Goal: Task Accomplishment & Management: Use online tool/utility

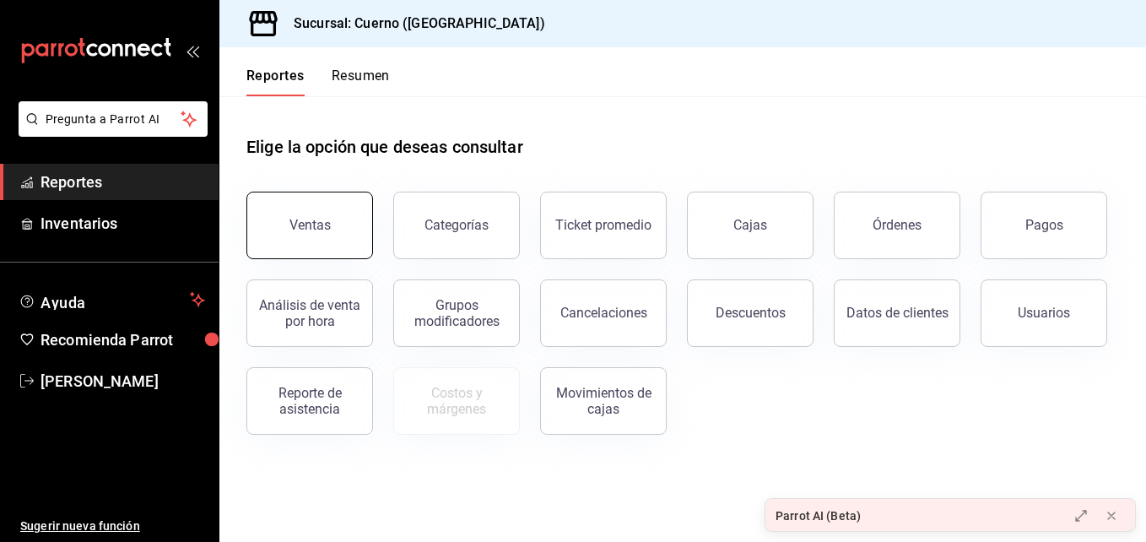
click at [350, 232] on button "Ventas" at bounding box center [309, 226] width 127 height 68
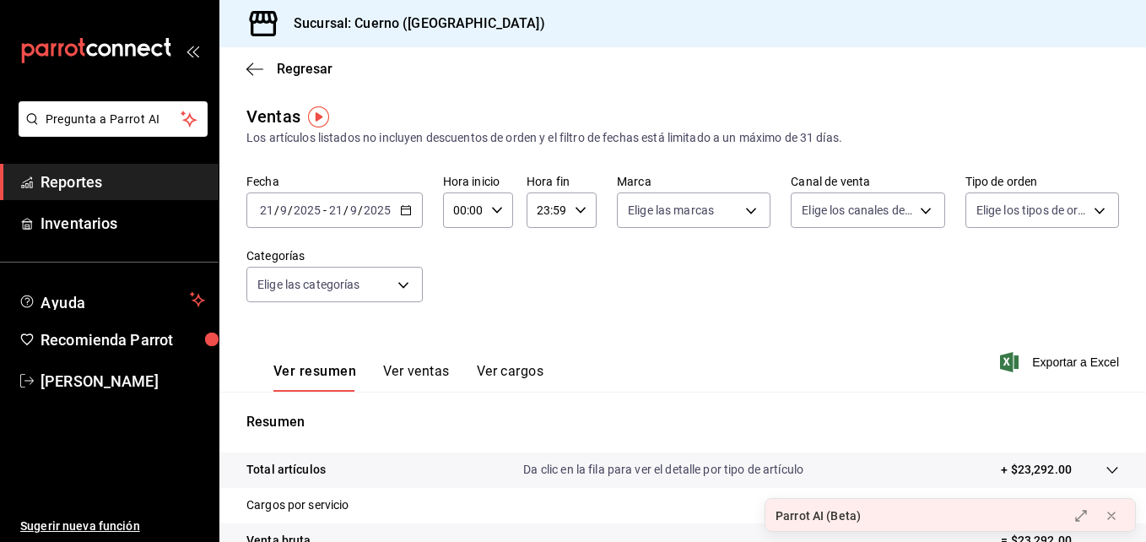
click at [413, 208] on div "[DATE] [DATE] - [DATE] [DATE]" at bounding box center [334, 209] width 176 height 35
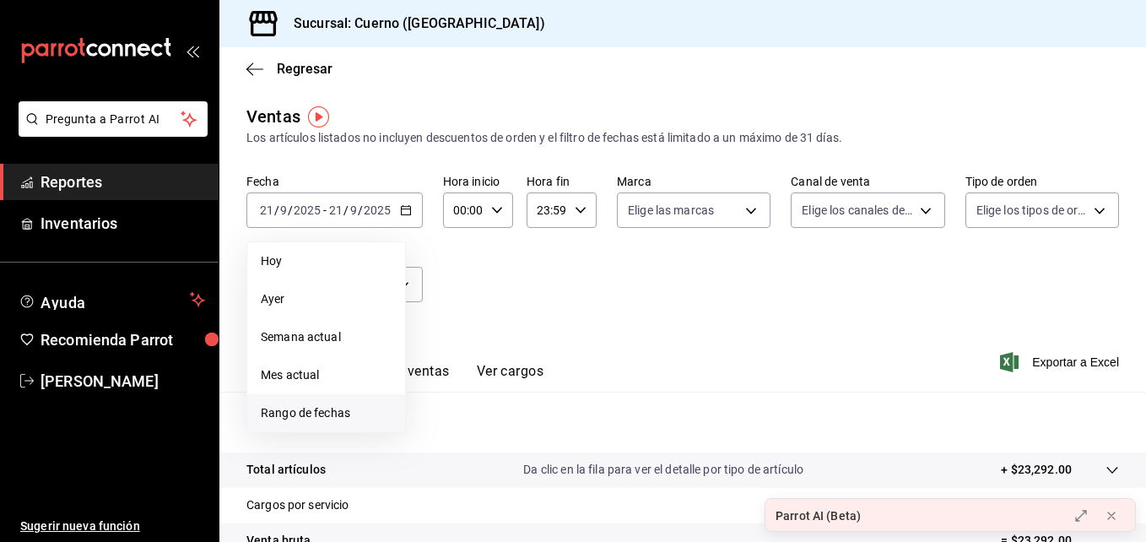
click at [304, 406] on span "Rango de fechas" at bounding box center [326, 413] width 131 height 18
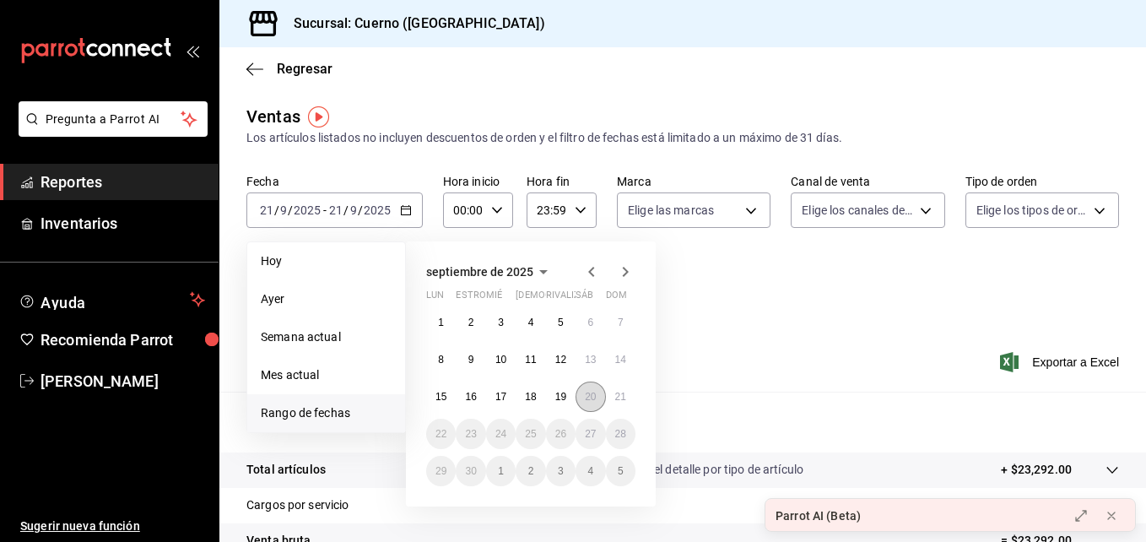
click at [583, 396] on button "20" at bounding box center [591, 397] width 30 height 30
click at [613, 402] on button "21" at bounding box center [621, 397] width 30 height 30
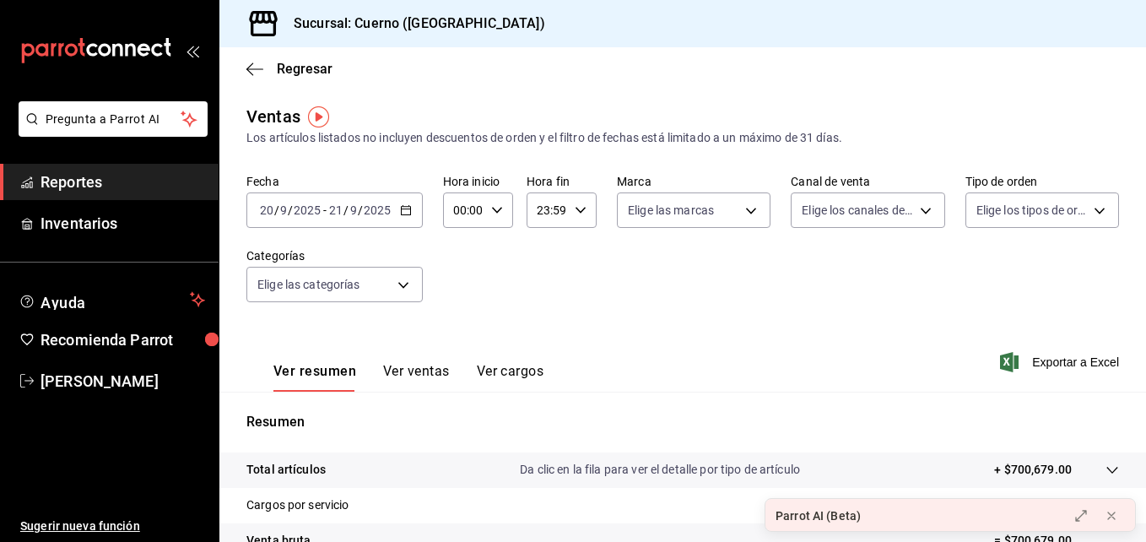
click at [500, 208] on icon "button" at bounding box center [497, 210] width 12 height 12
click at [463, 311] on span "03" at bounding box center [460, 318] width 8 height 14
type input "03:00"
click at [549, 203] on div at bounding box center [573, 271] width 1146 height 542
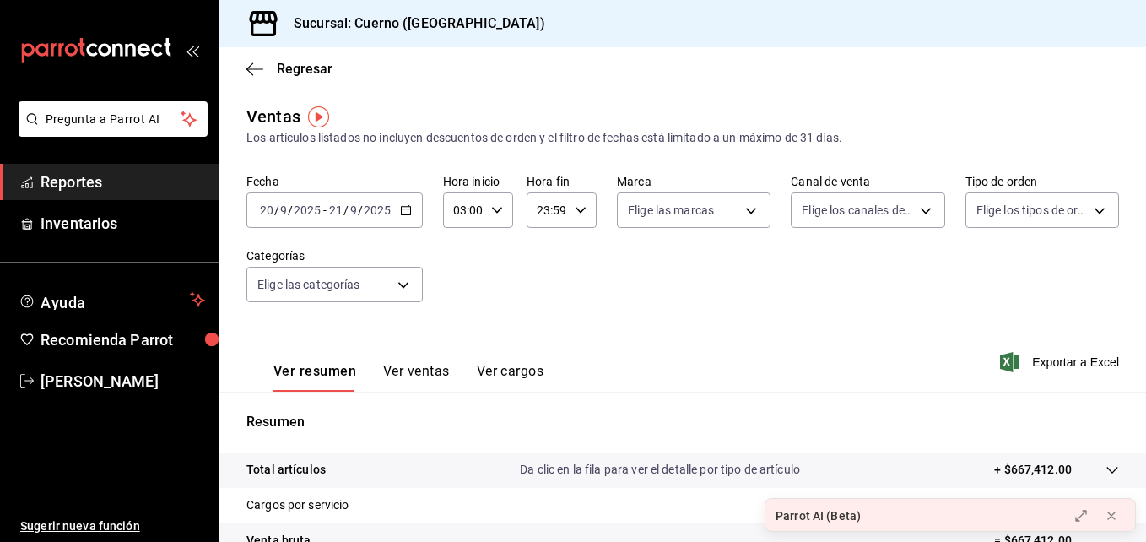
click at [586, 205] on div "23:59 Hora fin" at bounding box center [562, 209] width 70 height 35
click at [538, 333] on span "02" at bounding box center [542, 334] width 8 height 14
type input "02:59"
click at [474, 281] on div at bounding box center [573, 271] width 1146 height 542
click at [396, 301] on body "Pregunta a Parrot AI Reportes Inventarios Ayuda Recomienda Parrot [PERSON_NAME]…" at bounding box center [573, 271] width 1146 height 542
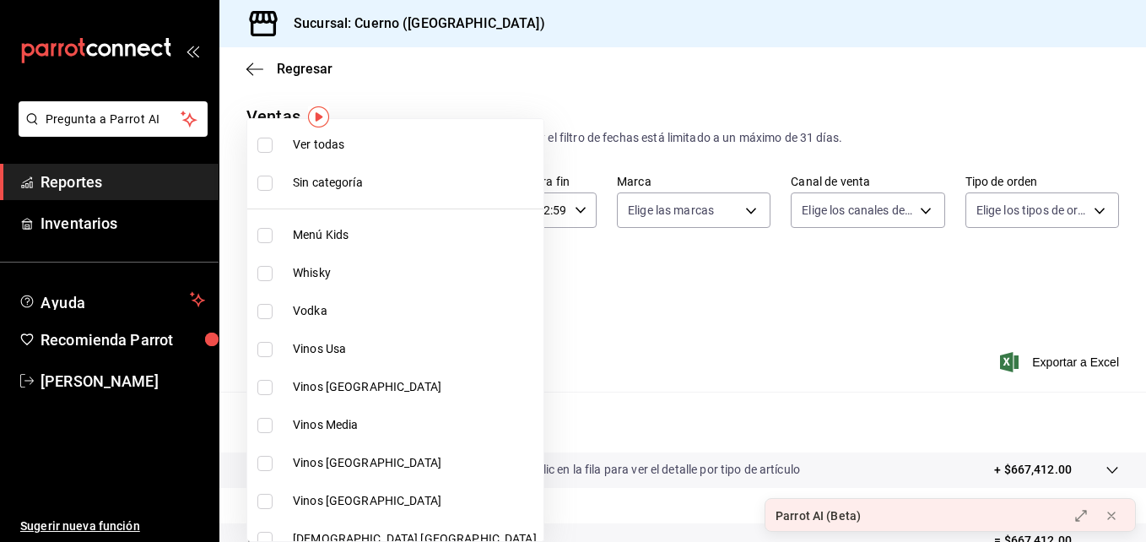
click at [365, 126] on li "Ver todas" at bounding box center [395, 145] width 296 height 38
type input "a99b9eb1-d5e4-4ca6-a53e-4c42022e859a,8d843363-7b8b-4002-90a0-c01944697fe5,d20f9…"
checkbox input "true"
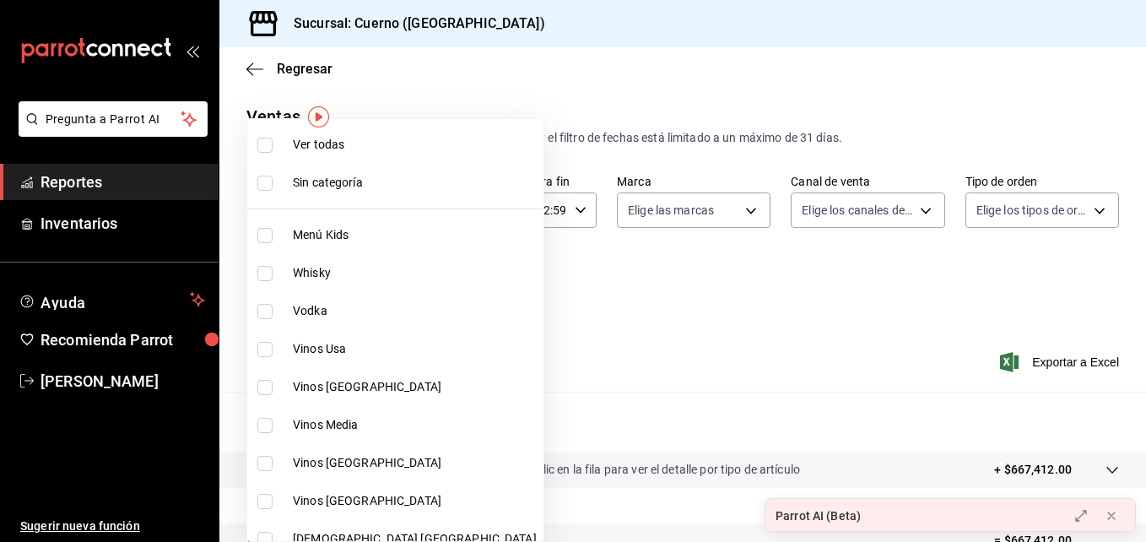
checkbox input "true"
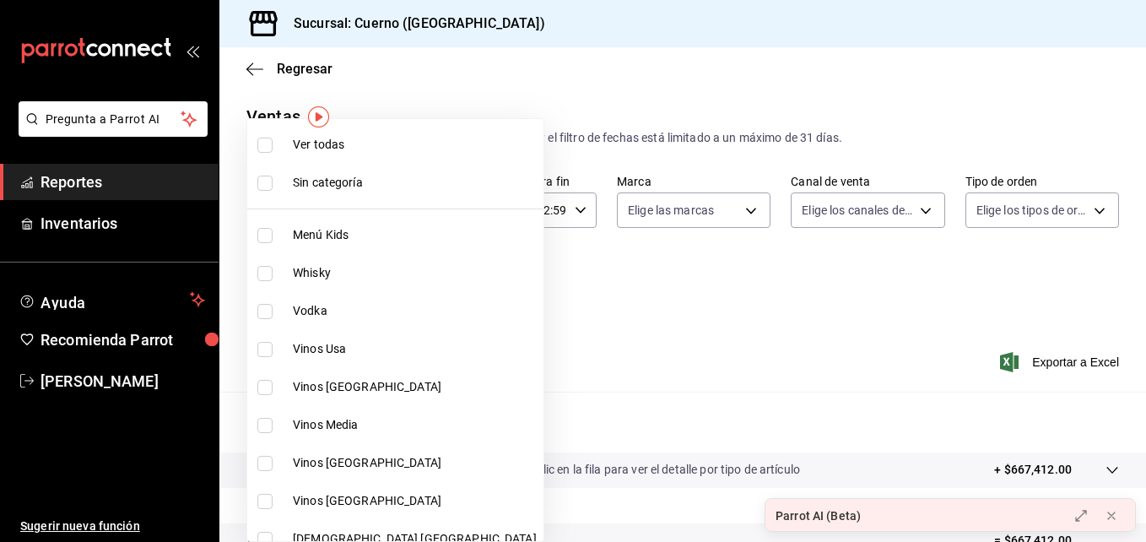
checkbox input "true"
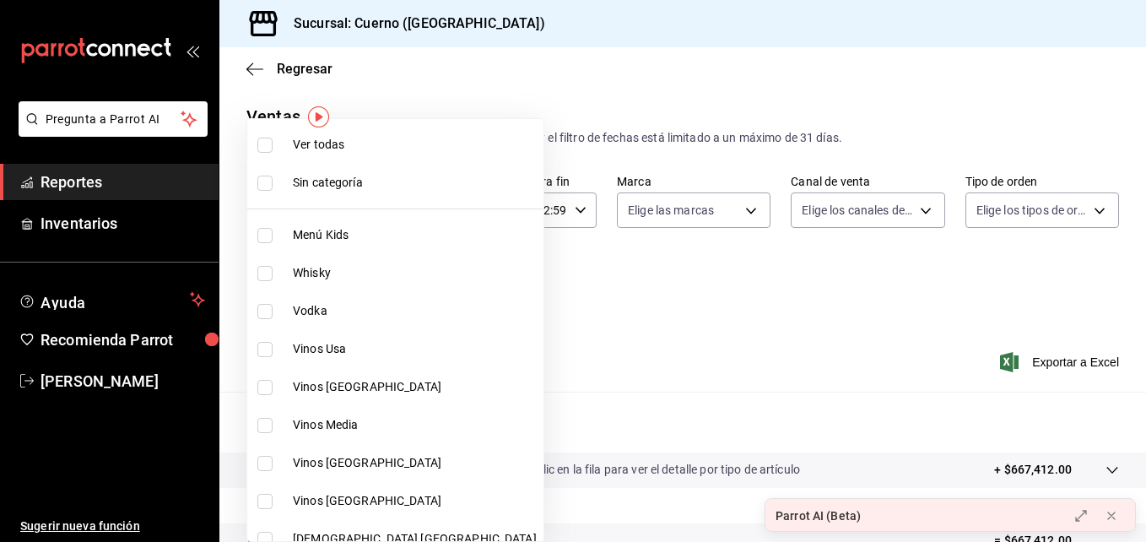
checkbox input "true"
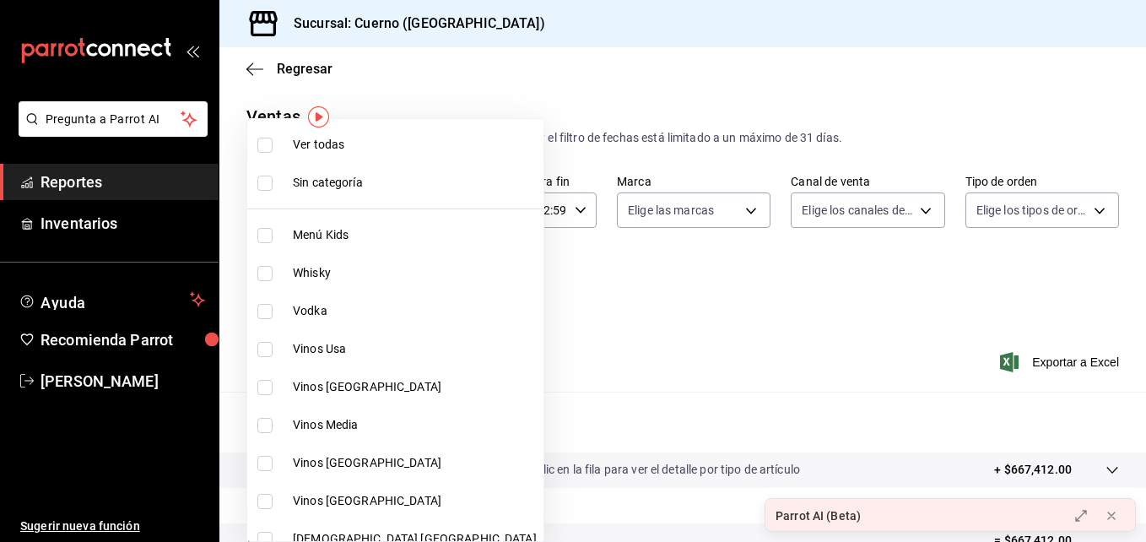
checkbox input "true"
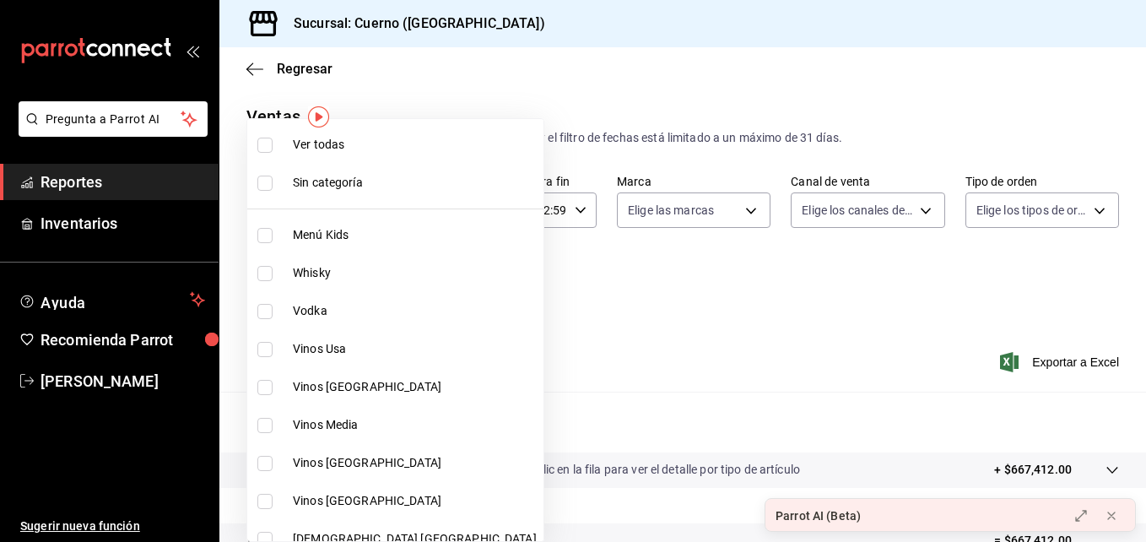
checkbox input "true"
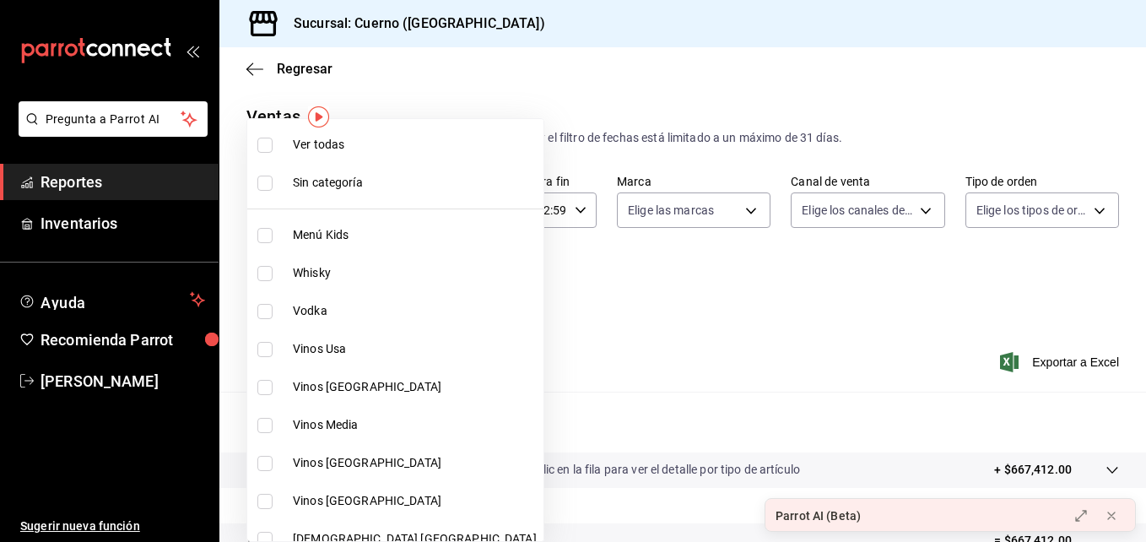
checkbox input "true"
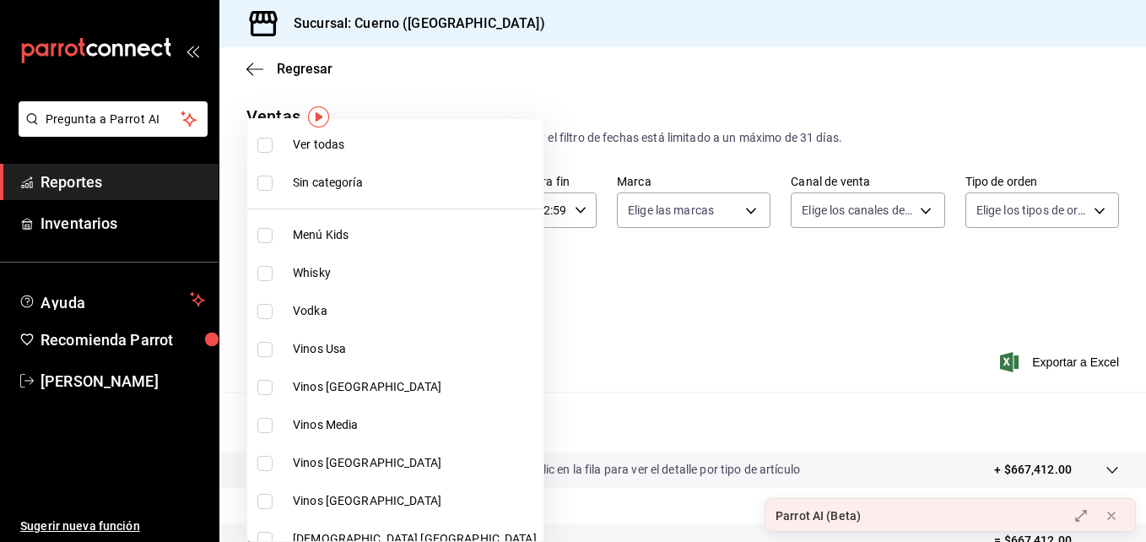
checkbox input "true"
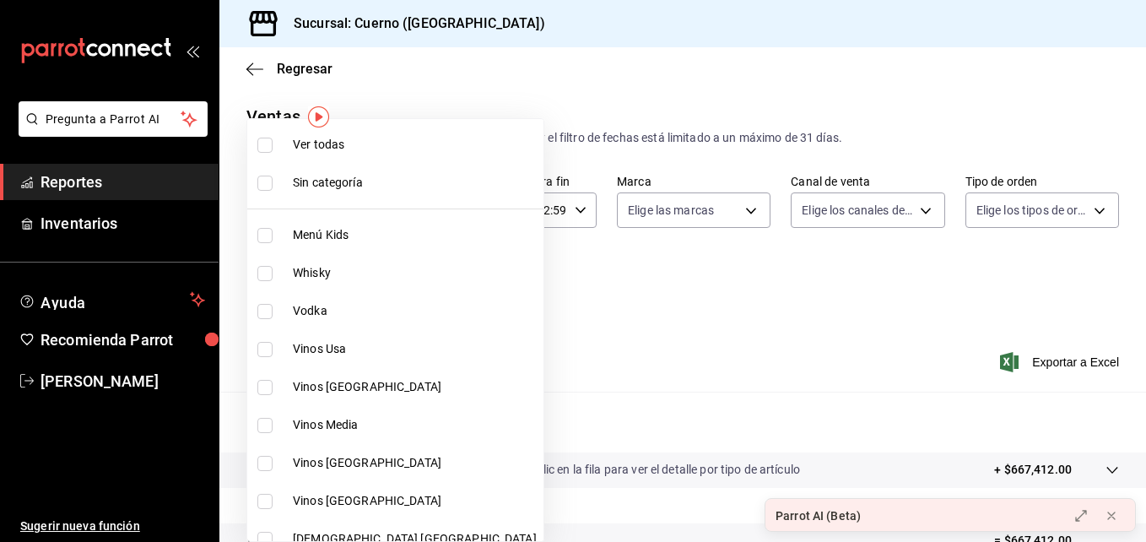
checkbox input "true"
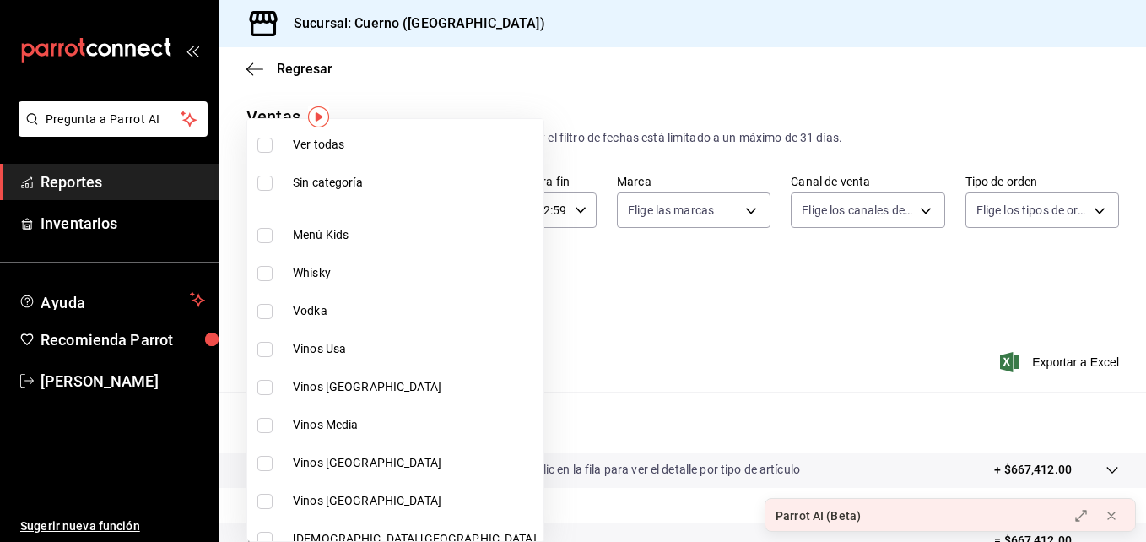
checkbox input "true"
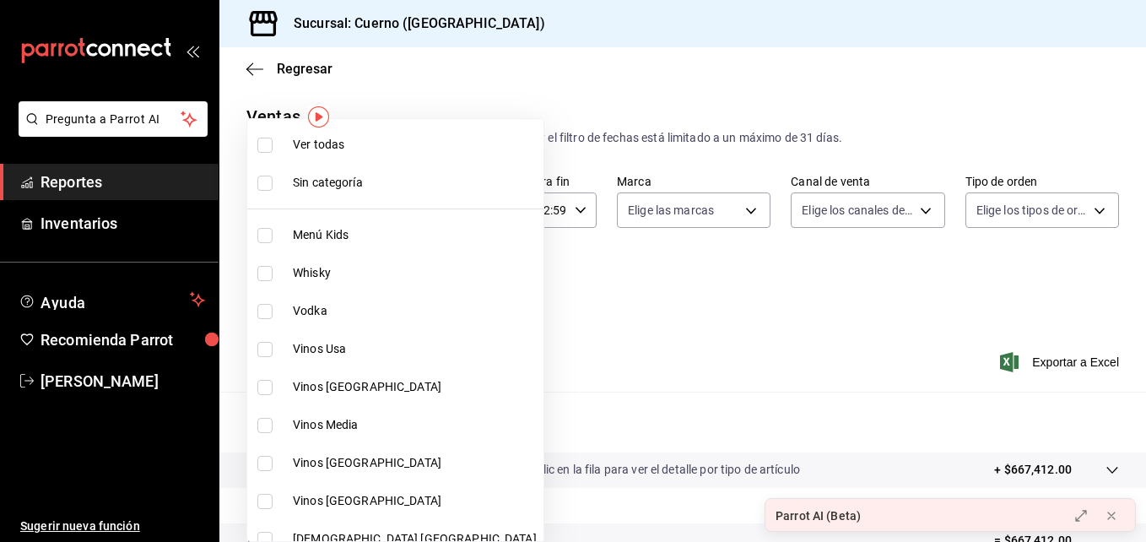
checkbox input "true"
click at [531, 302] on div at bounding box center [573, 271] width 1146 height 542
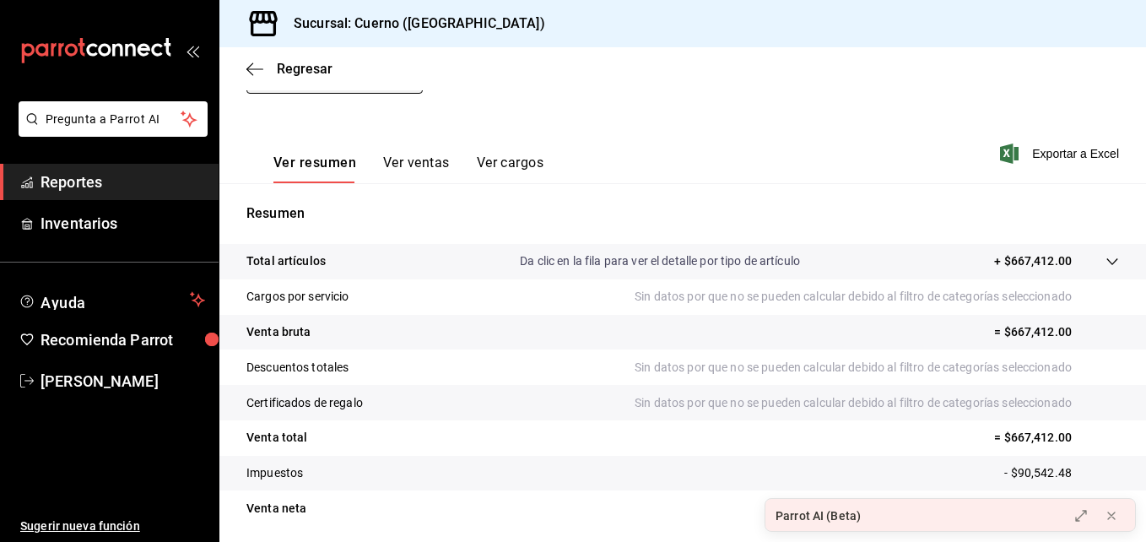
scroll to position [267, 0]
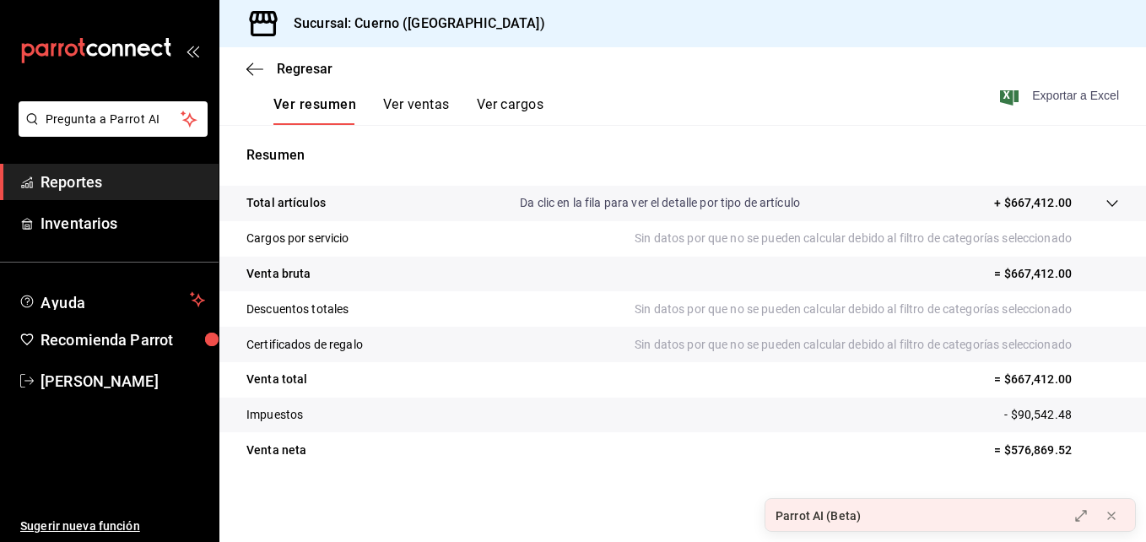
click at [1032, 99] on font "Exportar a Excel" at bounding box center [1075, 96] width 87 height 14
